Goal: Find contact information: Find contact information

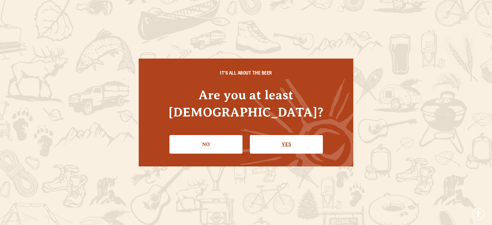
click at [278, 135] on link "Yes" at bounding box center [286, 144] width 73 height 19
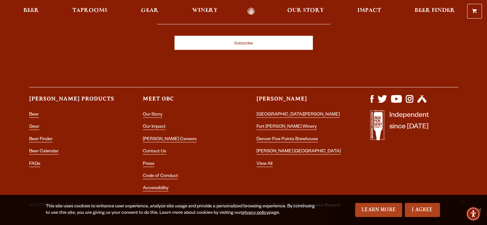
scroll to position [1899, 0]
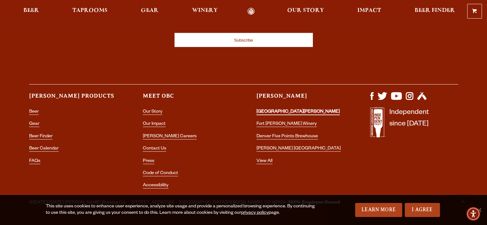
click at [276, 109] on link "[GEOGRAPHIC_DATA][PERSON_NAME]" at bounding box center [297, 112] width 83 height 6
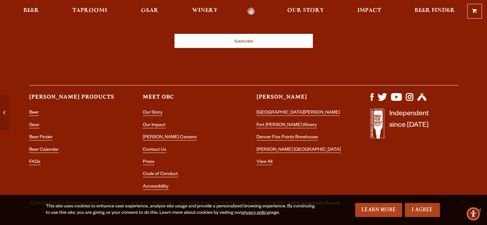
scroll to position [1885, 0]
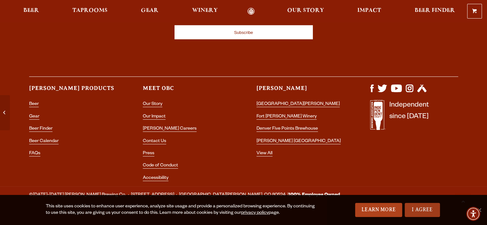
click at [415, 209] on link "I Agree" at bounding box center [422, 210] width 35 height 14
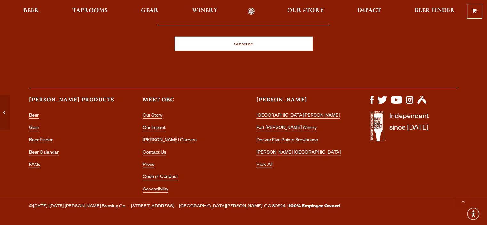
scroll to position [1872, 0]
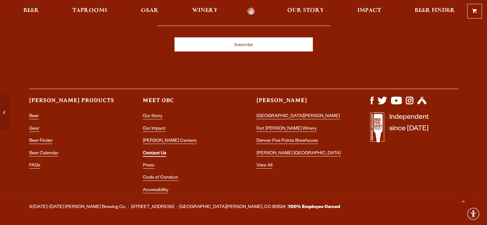
click at [159, 151] on link "Contact Us" at bounding box center [154, 154] width 23 height 6
